Goal: Task Accomplishment & Management: Manage account settings

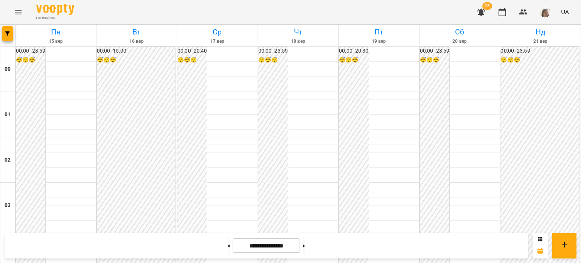
scroll to position [505, 0]
click at [475, 16] on button "button" at bounding box center [481, 12] width 18 height 18
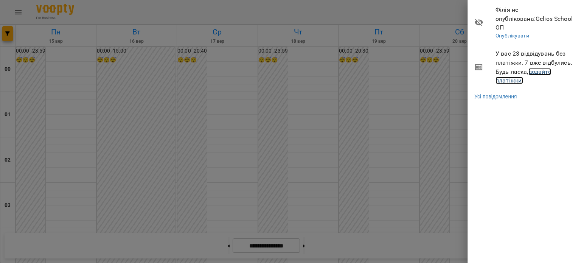
click at [539, 68] on link "додайте платіжки!" at bounding box center [523, 76] width 56 height 16
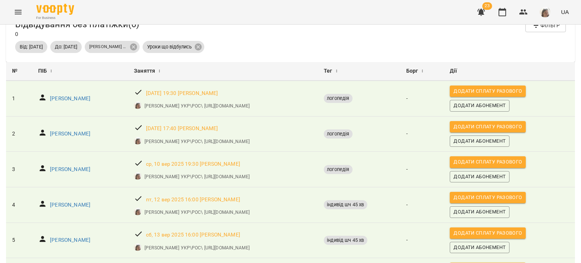
scroll to position [77, 0]
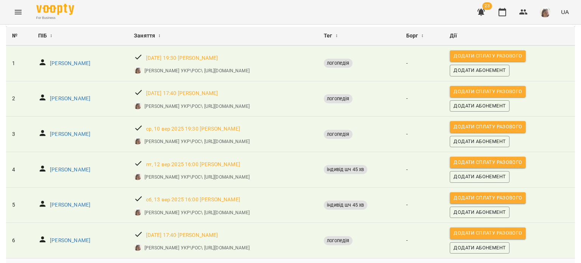
click at [488, 249] on body "For Business 23 UA Відвідування без платіжки ( 6 ) 0 Фільтр Від: [DATE] До: [DA…" at bounding box center [290, 143] width 581 height 287
click at [488, 249] on li "500" at bounding box center [484, 248] width 22 height 14
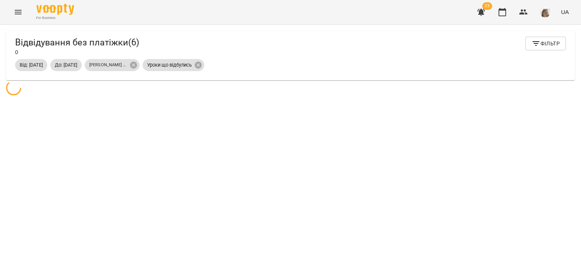
scroll to position [24, 0]
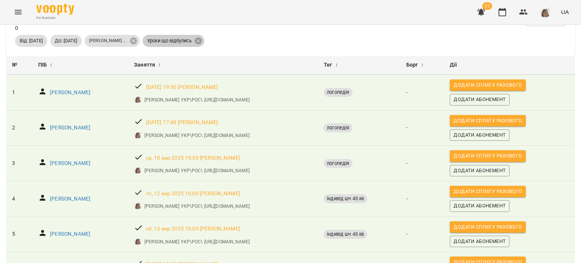
click at [196, 41] on span "Уроки що відбулись" at bounding box center [170, 40] width 54 height 7
click at [19, 14] on icon "Menu" at bounding box center [18, 12] width 7 height 5
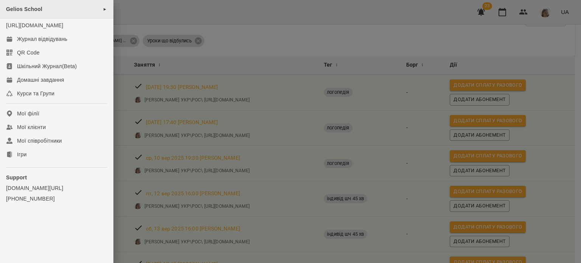
click at [30, 11] on span "Gelios School" at bounding box center [24, 9] width 36 height 6
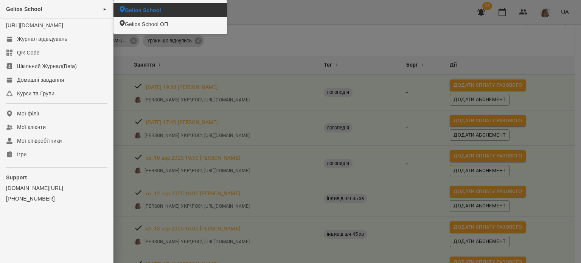
click at [146, 9] on span "Gelios School" at bounding box center [143, 10] width 36 height 8
